Goal: Task Accomplishment & Management: Use online tool/utility

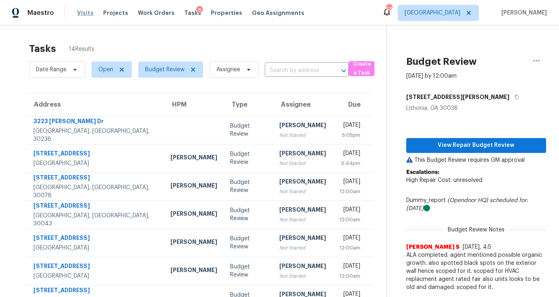
click at [83, 15] on span "Visits" at bounding box center [85, 13] width 17 height 8
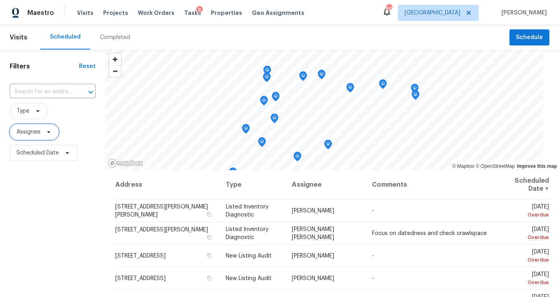
click at [33, 129] on span "Assignee" at bounding box center [29, 132] width 24 height 8
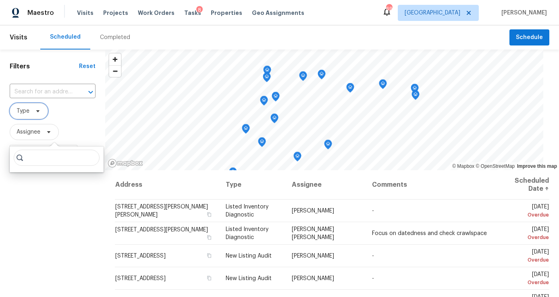
click at [30, 118] on span "Type" at bounding box center [29, 111] width 38 height 16
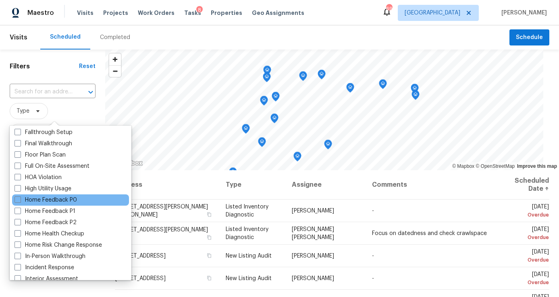
scroll to position [197, 0]
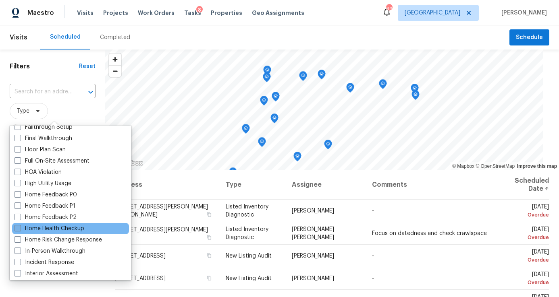
click at [47, 229] on label "Home Health Checkup" at bounding box center [50, 229] width 70 height 8
click at [20, 229] on input "Home Health Checkup" at bounding box center [17, 227] width 5 height 5
checkbox input "true"
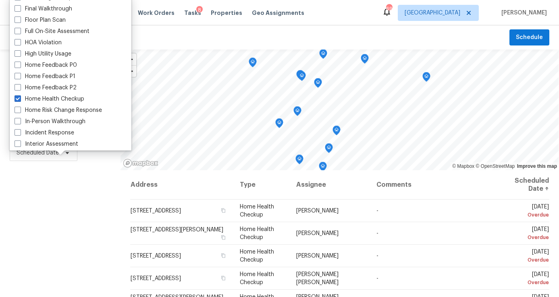
click at [105, 230] on div "Filters Reset ​ Home Health Checkup Assignee Scheduled Date" at bounding box center [60, 229] width 120 height 358
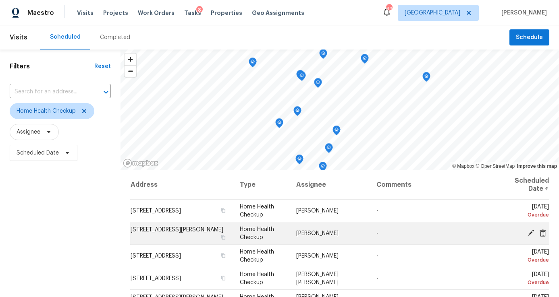
scroll to position [264, 0]
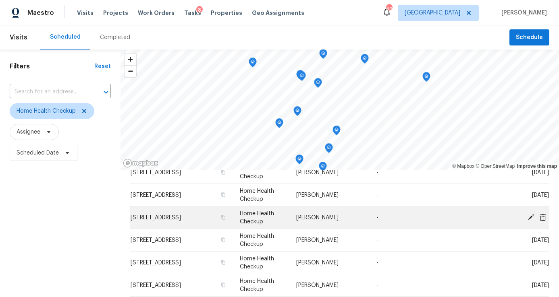
click at [181, 218] on span "[STREET_ADDRESS]" at bounding box center [156, 218] width 50 height 6
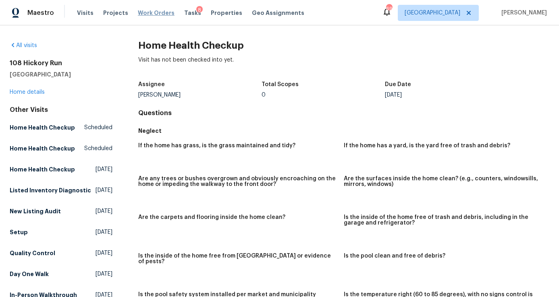
click at [155, 15] on span "Work Orders" at bounding box center [156, 13] width 37 height 8
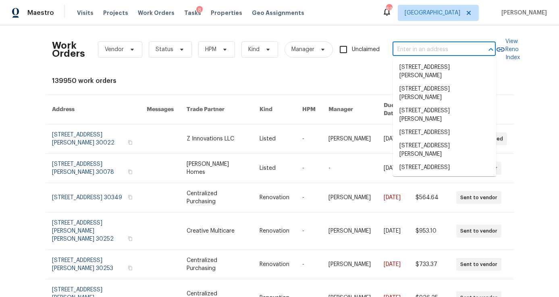
click at [406, 54] on input "text" at bounding box center [432, 50] width 81 height 12
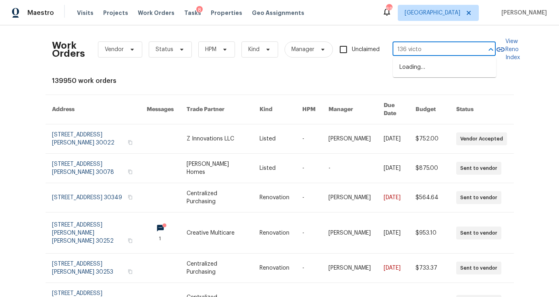
type input "136 [PERSON_NAME]"
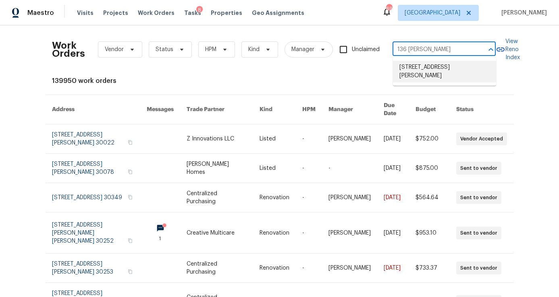
click at [425, 60] on ul "[STREET_ADDRESS][PERSON_NAME]" at bounding box center [444, 72] width 103 height 28
click at [420, 75] on li "[STREET_ADDRESS][PERSON_NAME]" at bounding box center [444, 72] width 103 height 22
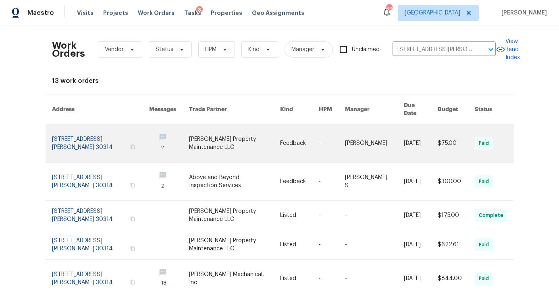
click at [80, 134] on link at bounding box center [100, 143] width 97 height 38
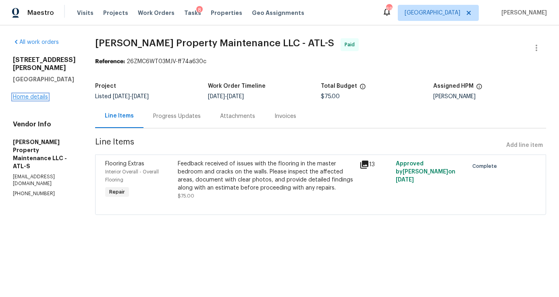
click at [32, 94] on link "Home details" at bounding box center [30, 97] width 35 height 6
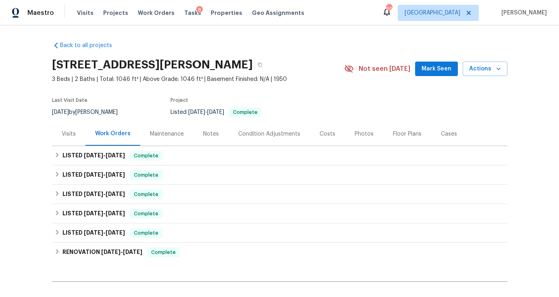
scroll to position [88, 0]
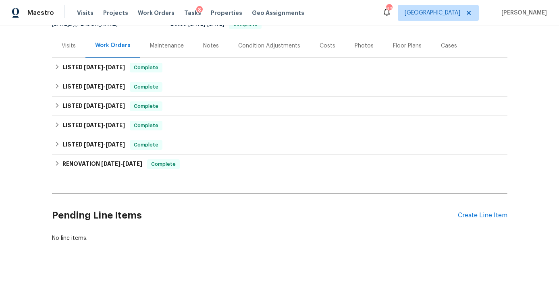
click at [466, 221] on div "Pending Line Items Create Line Item" at bounding box center [279, 215] width 455 height 37
click at [468, 214] on div "Create Line Item" at bounding box center [483, 216] width 50 height 8
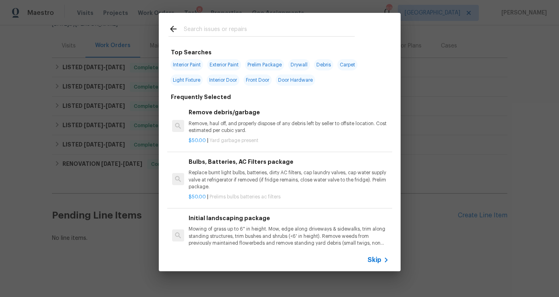
click at [218, 31] on input "text" at bounding box center [269, 30] width 171 height 12
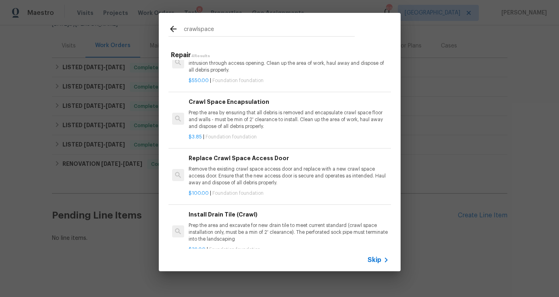
scroll to position [16, 0]
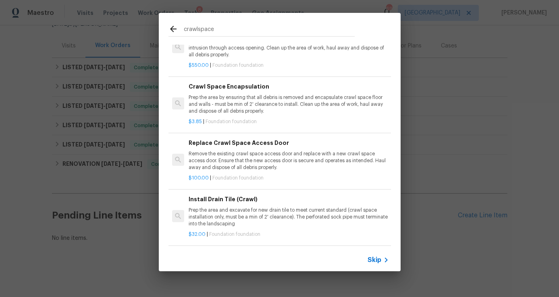
type input "crawlspace"
click at [263, 218] on p "Prep the area and excavate for new drain tile to meet current standard (crawl s…" at bounding box center [289, 217] width 200 height 21
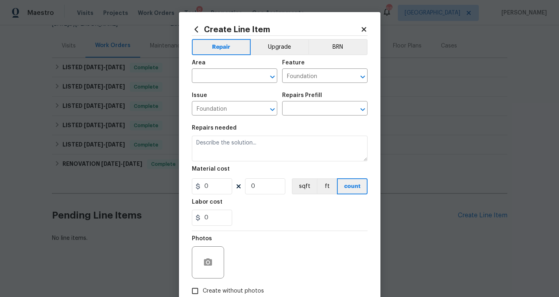
type textarea "Prep the area and excavate for new drain tile to meet current standard (crawl s…"
type input "1"
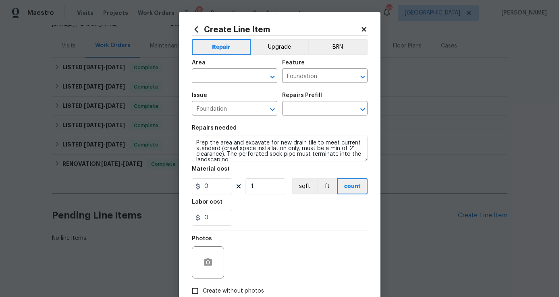
type input "Install Drain Tile (Crawl) $32.00"
type input "32"
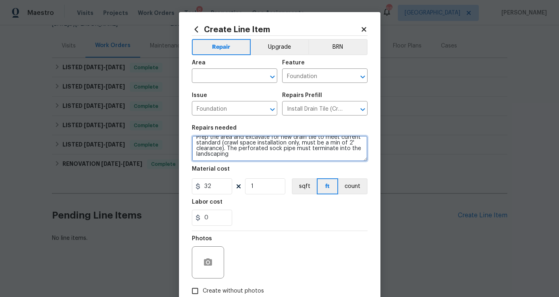
scroll to position [0, 0]
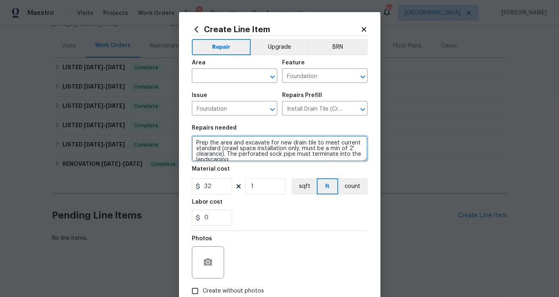
drag, startPoint x: 236, startPoint y: 158, endPoint x: 191, endPoint y: 131, distance: 52.4
click at [192, 131] on figure "Repairs needed Prep the area and excavate for new drain tile to meet current st…" at bounding box center [280, 143] width 176 height 36
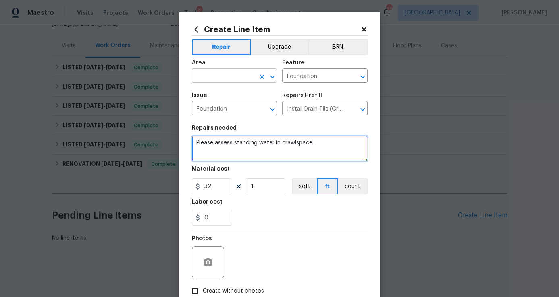
type textarea "Please assess standing water in crawlspace."
click at [203, 75] on input "text" at bounding box center [223, 76] width 63 height 12
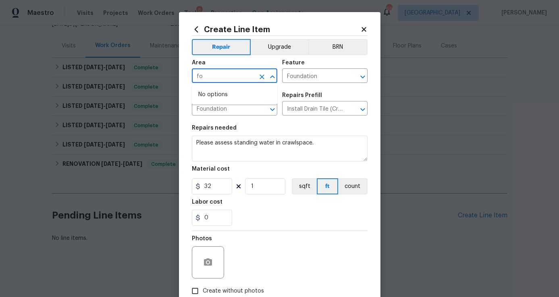
type input "f"
click at [216, 104] on li "Exterior Overall" at bounding box center [234, 108] width 85 height 13
type input "Exterior Overall"
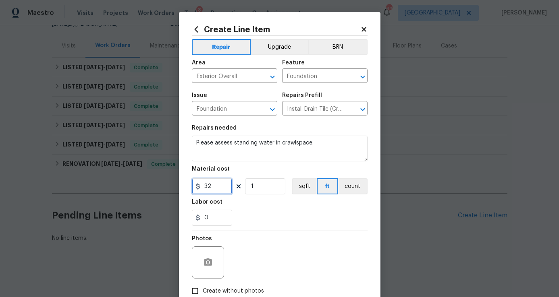
drag, startPoint x: 220, startPoint y: 186, endPoint x: 195, endPoint y: 184, distance: 25.5
click at [195, 184] on div "32" at bounding box center [212, 186] width 40 height 16
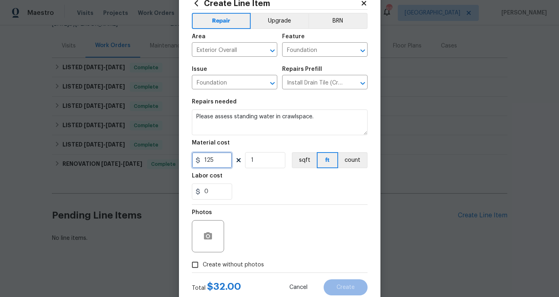
scroll to position [50, 0]
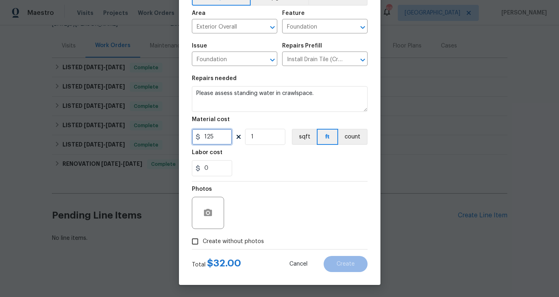
type input "125"
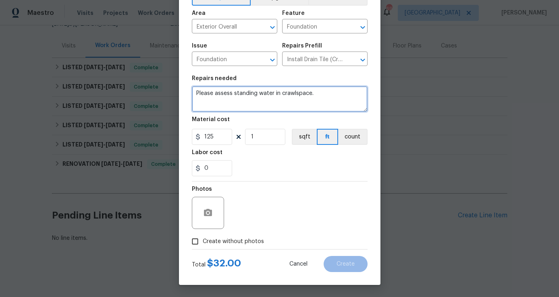
click at [319, 86] on textarea "Please assess standing water in crawlspace." at bounding box center [280, 99] width 176 height 26
click at [322, 94] on textarea "Please assess standing water in crawlspace." at bounding box center [280, 99] width 176 height 26
type textarea "Please assess standing water in crawlspace. Provide a quote for resolution."
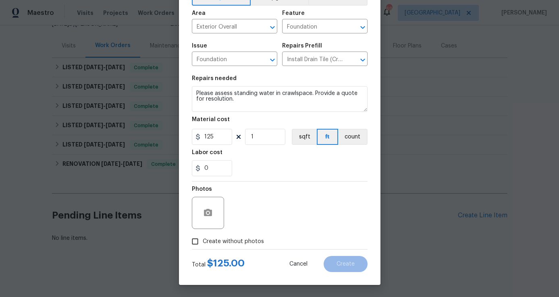
click at [193, 243] on input "Create without photos" at bounding box center [194, 241] width 15 height 15
checkbox input "true"
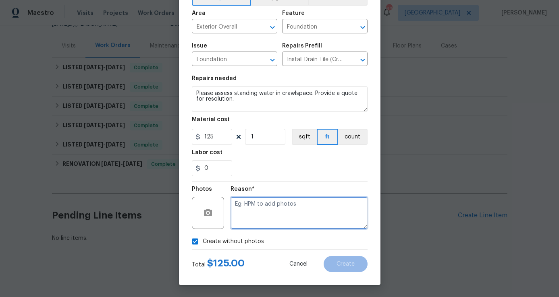
click at [260, 215] on textarea at bounding box center [298, 213] width 137 height 32
type textarea "trade to detail"
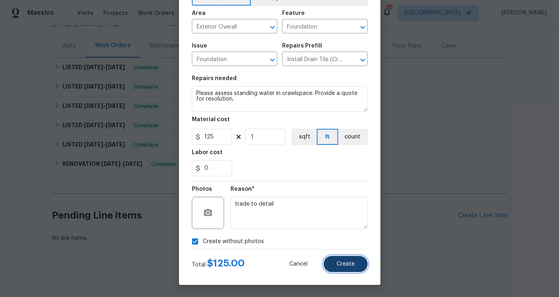
click at [354, 265] on span "Create" at bounding box center [345, 264] width 18 height 6
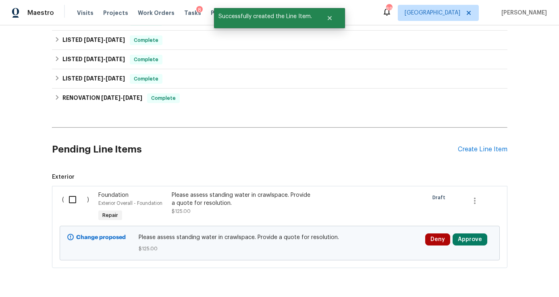
scroll to position [180, 0]
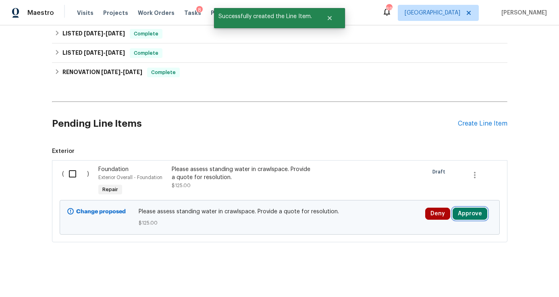
click at [467, 215] on button "Approve" at bounding box center [469, 214] width 35 height 12
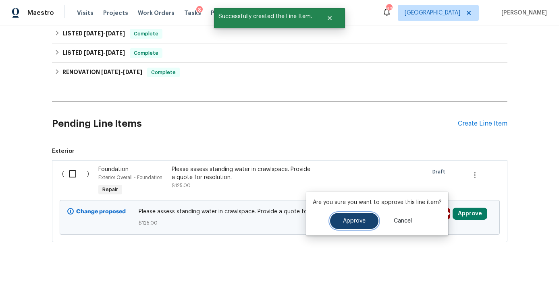
click at [363, 213] on button "Approve" at bounding box center [354, 221] width 48 height 16
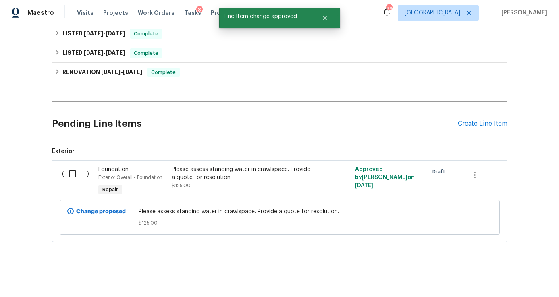
click at [73, 173] on input "checkbox" at bounding box center [75, 174] width 23 height 17
checkbox input "true"
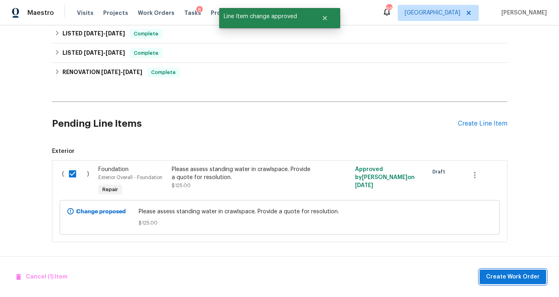
click at [518, 271] on button "Create Work Order" at bounding box center [512, 277] width 66 height 15
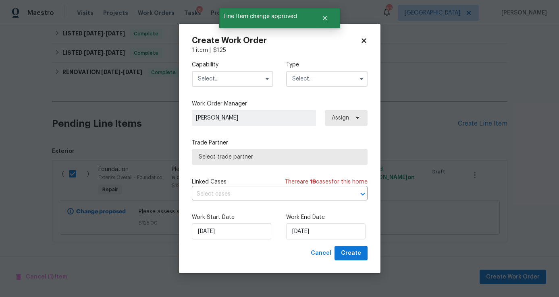
click at [238, 72] on input "text" at bounding box center [232, 79] width 81 height 16
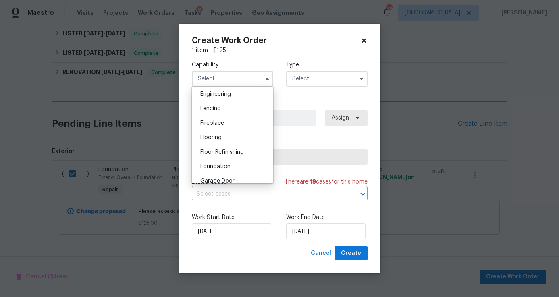
scroll to position [272, 0]
click at [209, 169] on div "Foundation" at bounding box center [232, 165] width 77 height 15
type input "Foundation"
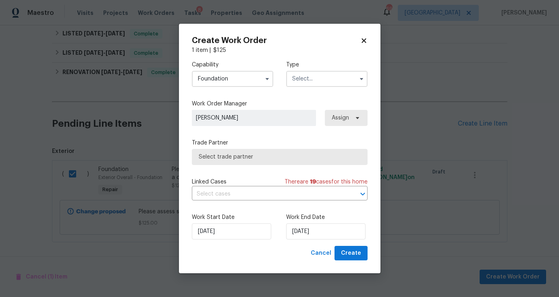
click at [309, 80] on input "text" at bounding box center [326, 79] width 81 height 16
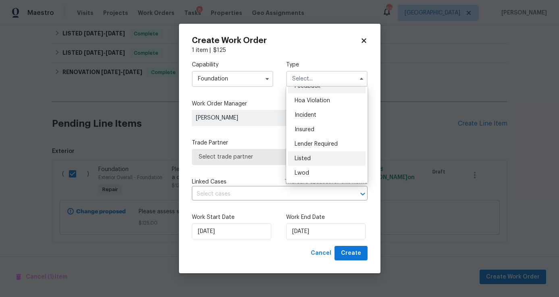
scroll to position [11, 0]
click at [315, 162] on div "Listed" at bounding box center [326, 157] width 77 height 15
type input "Listed"
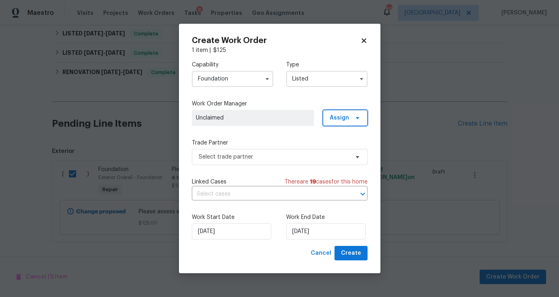
click at [340, 118] on span "Assign" at bounding box center [338, 118] width 19 height 8
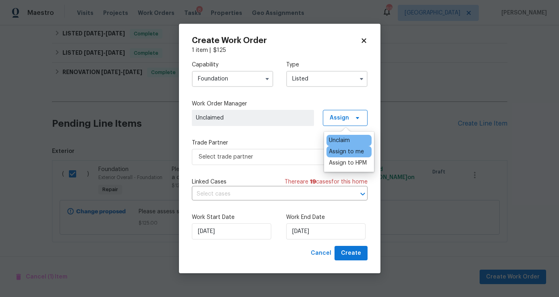
click at [342, 153] on div "Assign to me" at bounding box center [346, 152] width 35 height 8
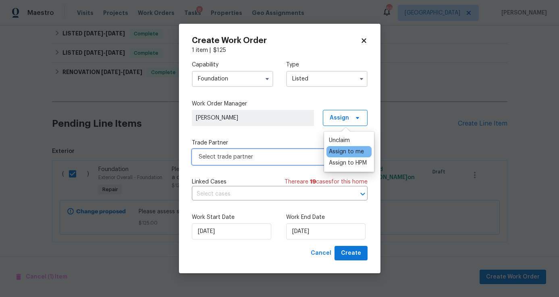
click at [274, 154] on span "Select trade partner" at bounding box center [274, 157] width 150 height 8
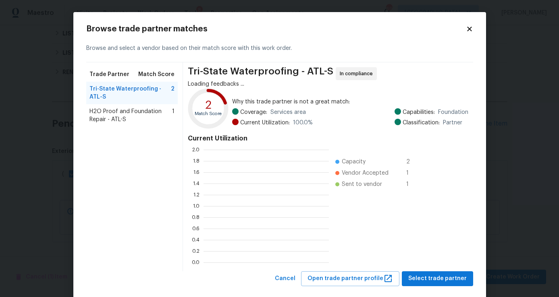
scroll to position [113, 125]
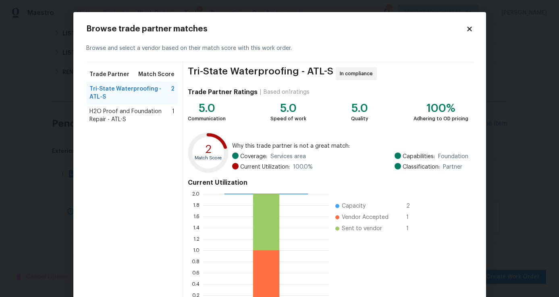
click at [128, 110] on span "H2O Proof and Foundation Repair - ATL-S" at bounding box center [130, 116] width 83 height 16
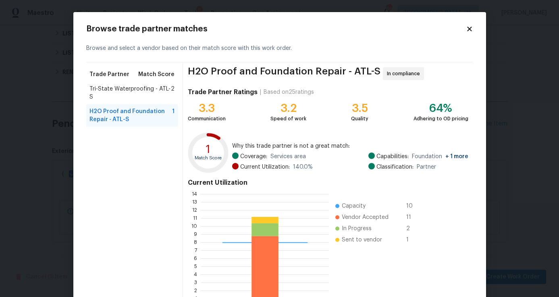
scroll to position [58, 0]
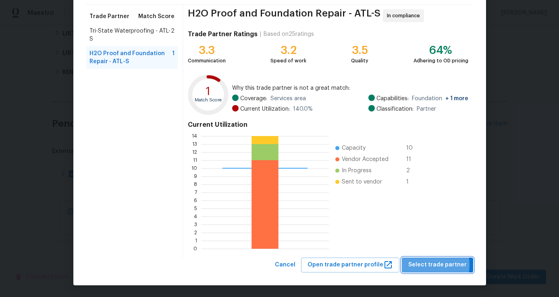
click at [430, 265] on span "Select trade partner" at bounding box center [437, 265] width 58 height 10
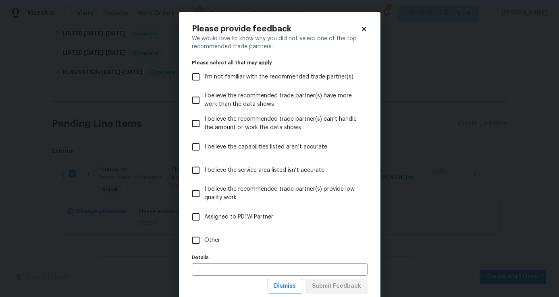
scroll to position [0, 0]
click at [197, 245] on input "Other" at bounding box center [195, 240] width 17 height 17
checkbox input "true"
click at [213, 261] on div "Details Details" at bounding box center [280, 264] width 176 height 24
click at [215, 269] on input "text" at bounding box center [280, 269] width 176 height 12
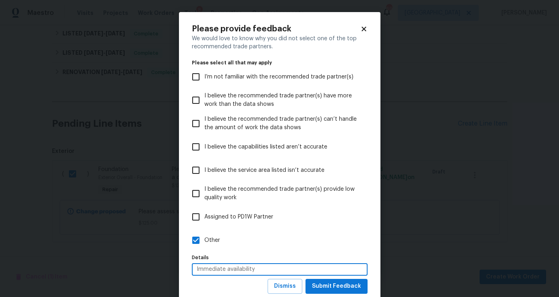
type input "Immediate availability"
click at [288, 243] on label "Other" at bounding box center [274, 240] width 174 height 23
click at [204, 243] on input "Other" at bounding box center [195, 240] width 17 height 17
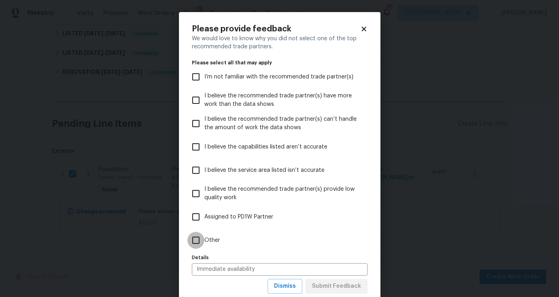
click at [197, 238] on input "Other" at bounding box center [195, 240] width 17 height 17
checkbox input "true"
click at [342, 290] on span "Submit Feedback" at bounding box center [336, 287] width 49 height 10
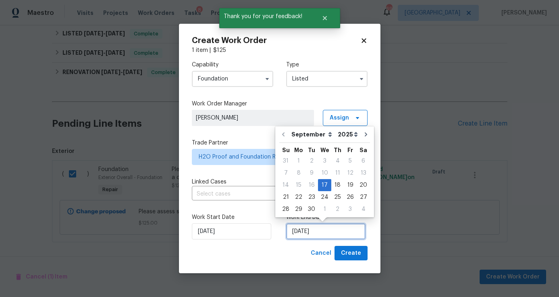
click at [337, 233] on input "[DATE]" at bounding box center [325, 232] width 79 height 16
click at [325, 197] on div "24" at bounding box center [324, 197] width 13 height 11
type input "[DATE]"
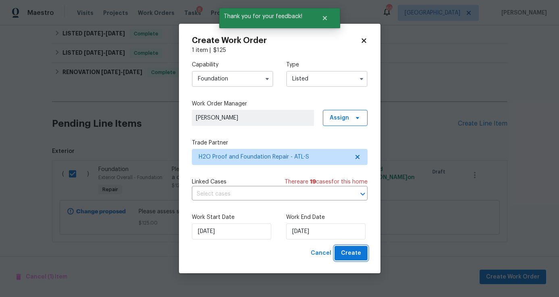
click at [348, 255] on span "Create" at bounding box center [351, 254] width 20 height 10
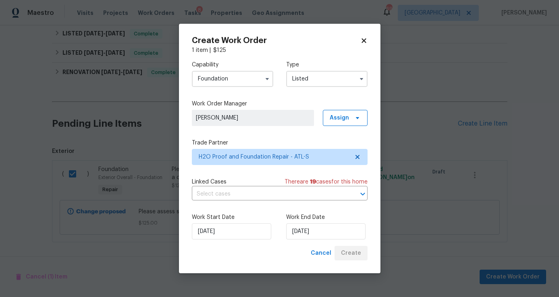
checkbox input "false"
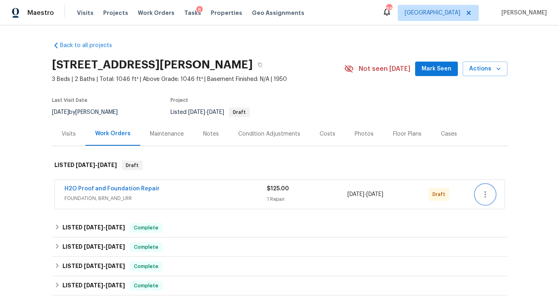
click at [481, 197] on icon "button" at bounding box center [485, 195] width 10 height 10
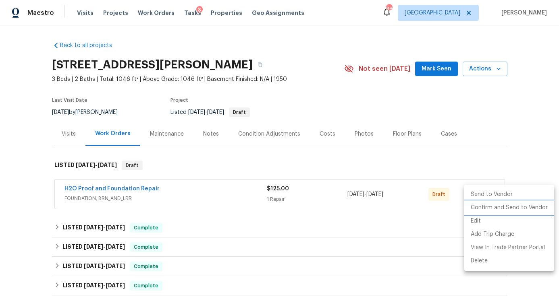
click at [483, 210] on li "Confirm and Send to Vendor" at bounding box center [509, 207] width 90 height 13
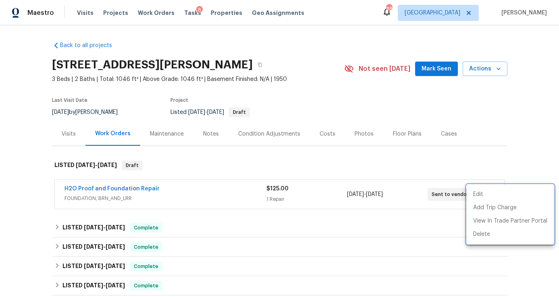
click at [439, 62] on div at bounding box center [279, 148] width 559 height 297
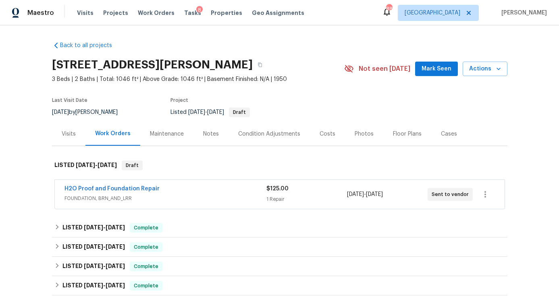
click at [441, 70] on span "Mark Seen" at bounding box center [436, 69] width 30 height 10
click at [211, 139] on div "Notes" at bounding box center [210, 134] width 35 height 24
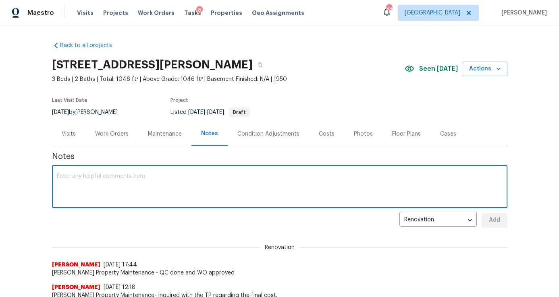
click at [170, 179] on textarea at bounding box center [279, 188] width 445 height 28
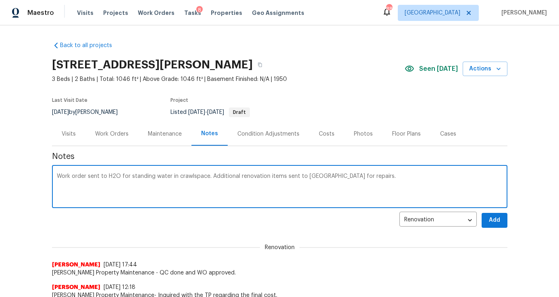
type textarea "Work order sent to H2O for standing water in crawlspace. Additional renovation …"
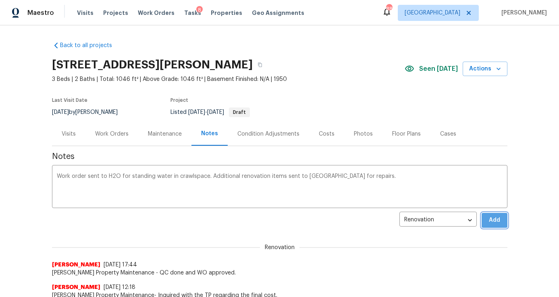
click at [494, 222] on span "Add" at bounding box center [494, 220] width 13 height 10
